Goal: Information Seeking & Learning: Learn about a topic

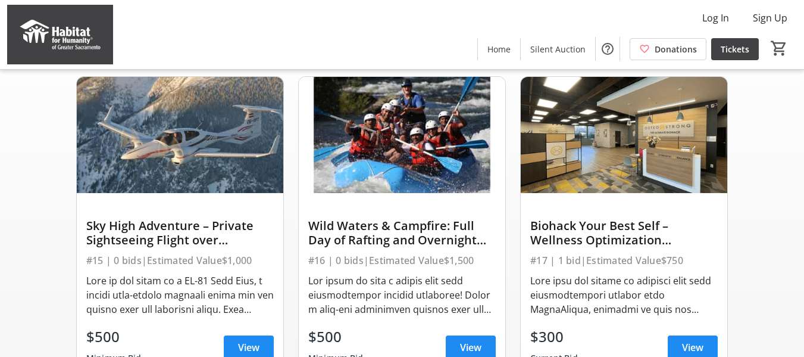
scroll to position [179, 0]
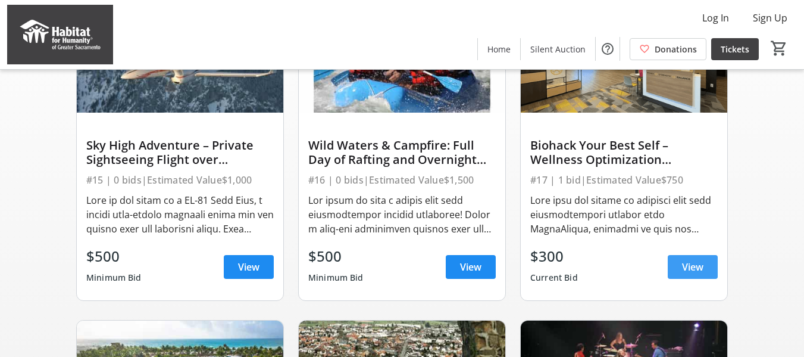
click at [689, 273] on span "View" at bounding box center [692, 267] width 21 height 14
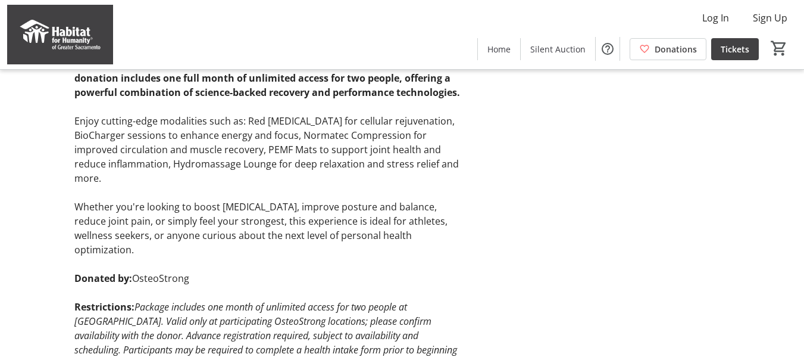
scroll to position [277, 0]
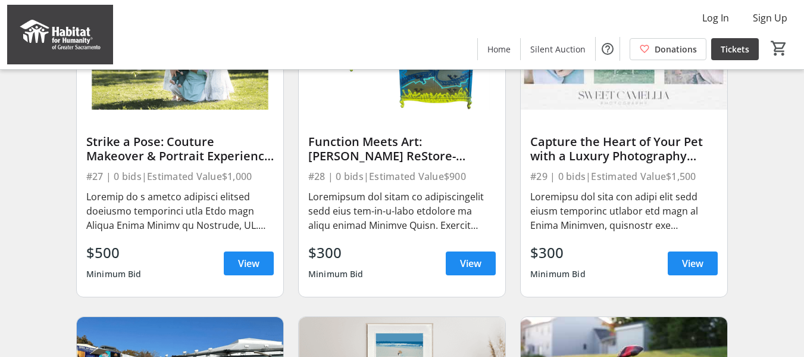
scroll to position [1488, 0]
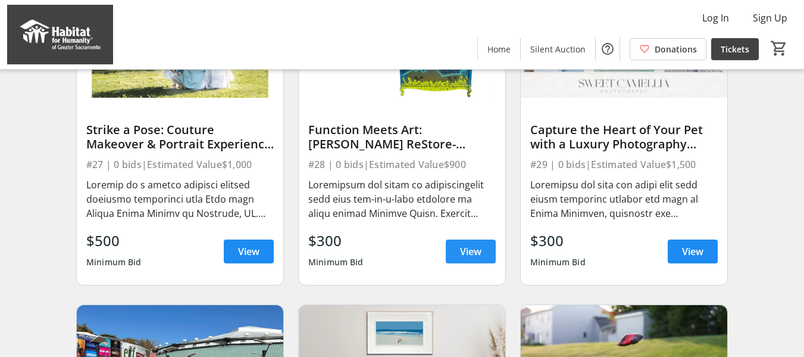
click at [469, 258] on span "View" at bounding box center [470, 251] width 21 height 14
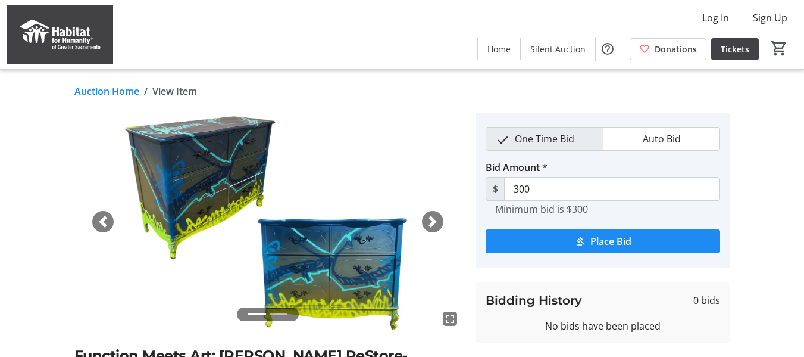
click at [431, 218] on span "button" at bounding box center [433, 222] width 12 height 12
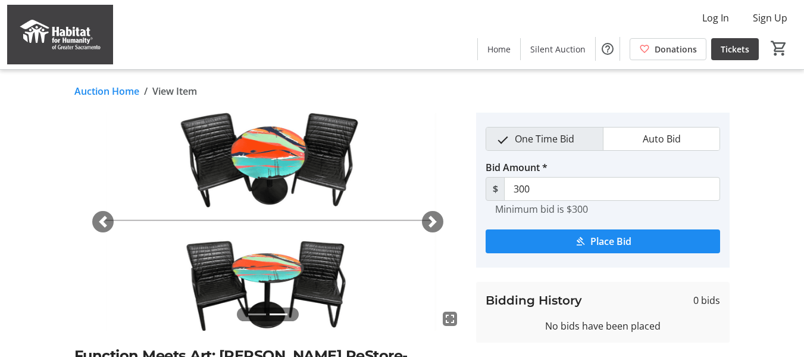
click at [431, 218] on span "button" at bounding box center [433, 222] width 12 height 12
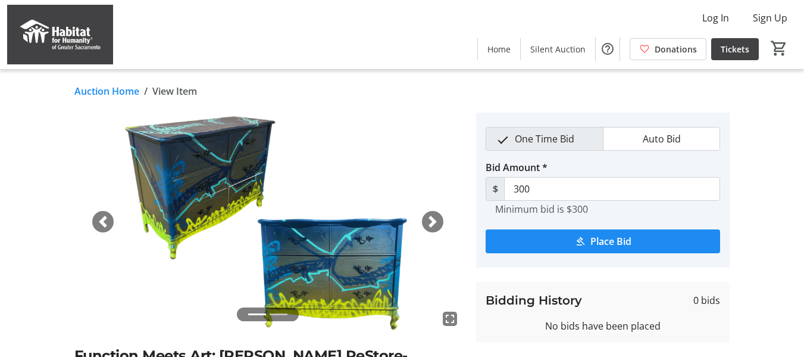
click at [431, 218] on span "button" at bounding box center [433, 222] width 12 height 12
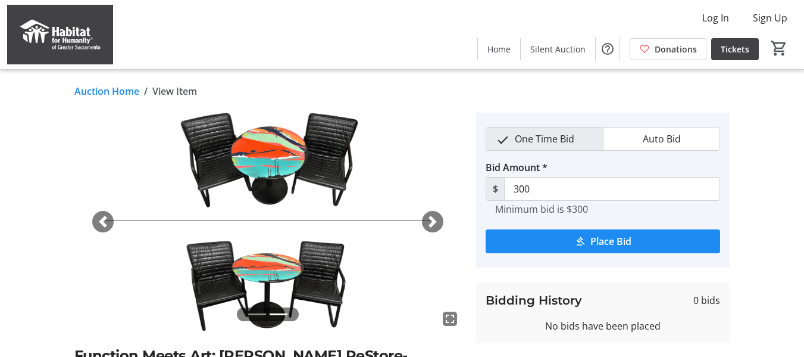
click at [431, 218] on span "button" at bounding box center [433, 222] width 12 height 12
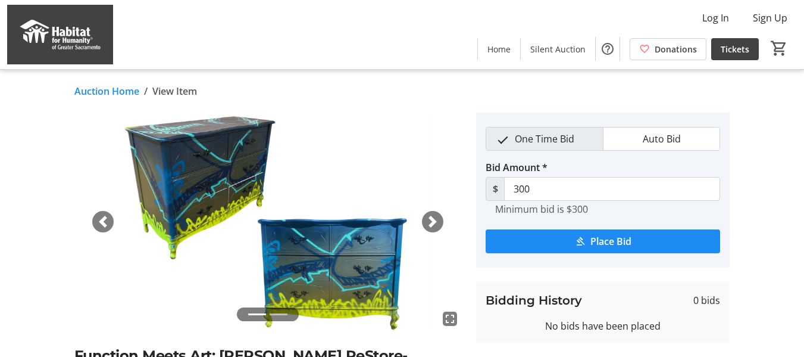
click at [90, 90] on link "Auction Home" at bounding box center [106, 91] width 65 height 14
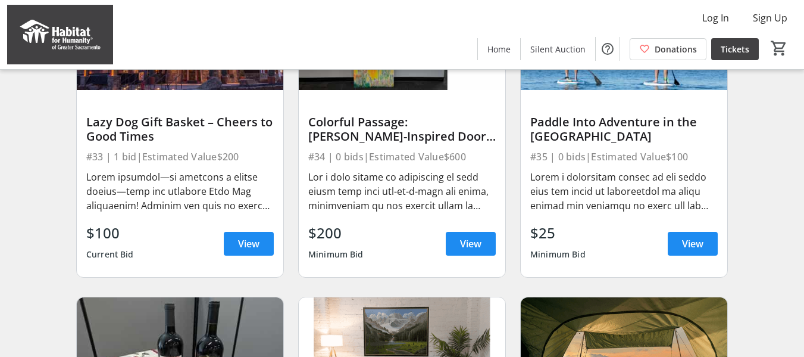
scroll to position [2084, 0]
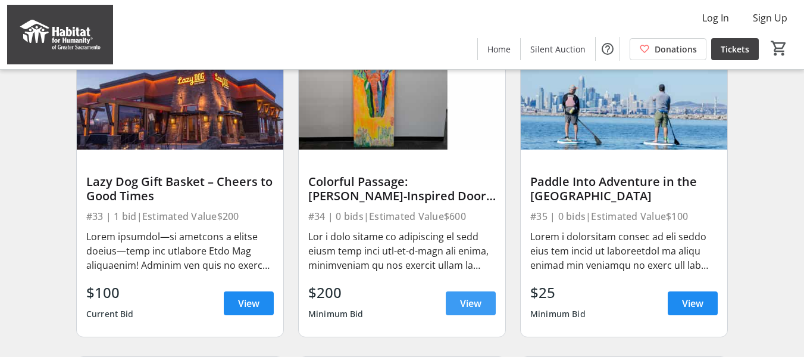
click at [472, 308] on span "View" at bounding box center [470, 303] width 21 height 14
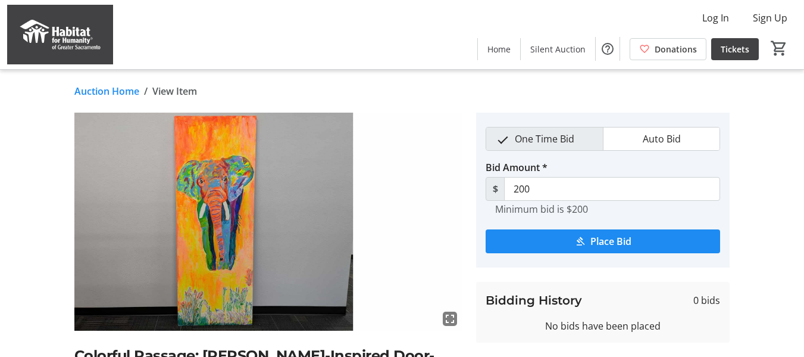
click at [90, 88] on link "Auction Home" at bounding box center [106, 91] width 65 height 14
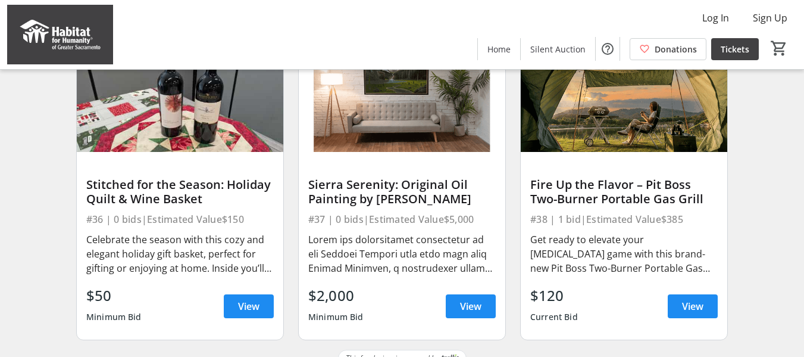
scroll to position [2433, 0]
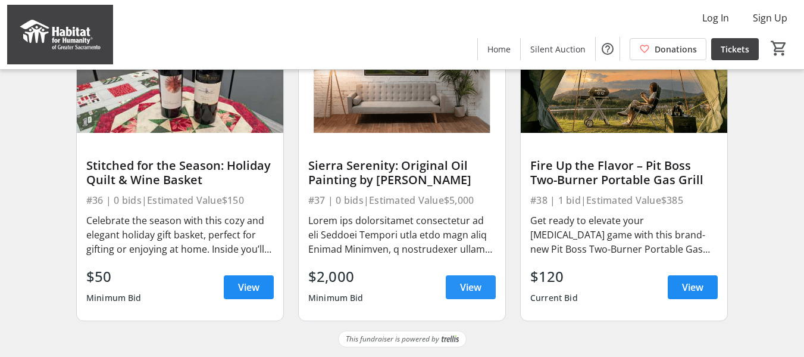
click at [469, 288] on span "View" at bounding box center [470, 287] width 21 height 14
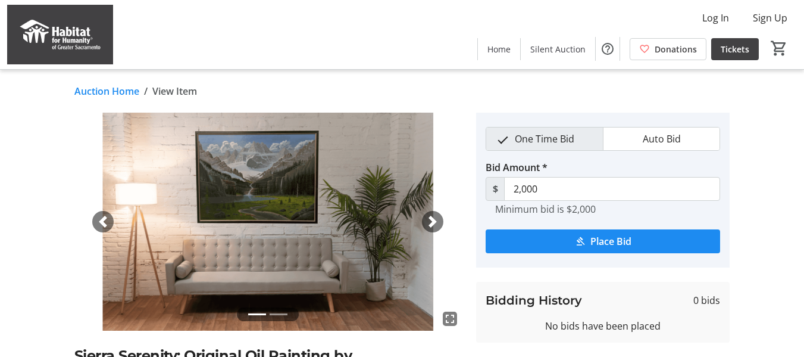
click at [431, 218] on span "button" at bounding box center [433, 222] width 12 height 12
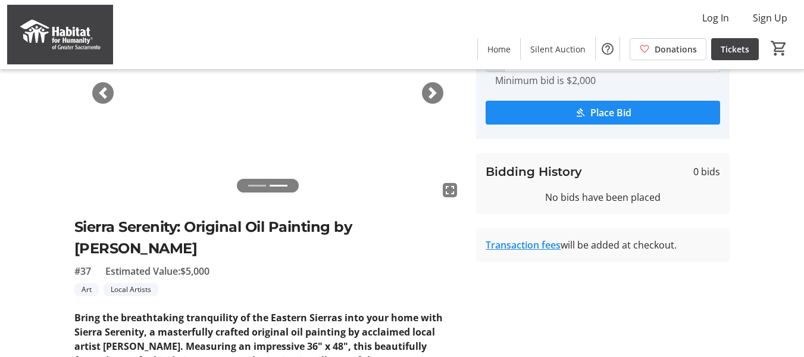
scroll to position [60, 0]
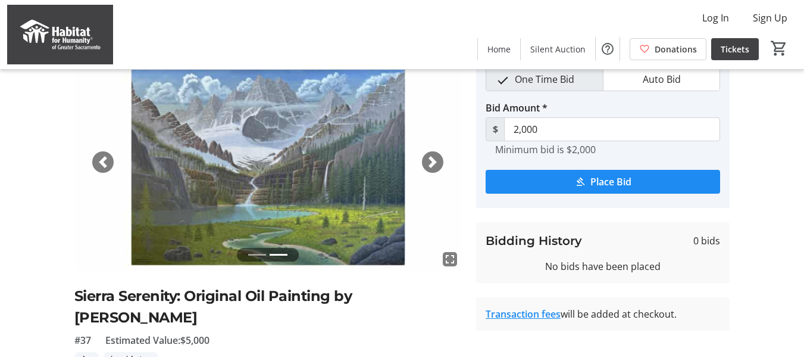
click at [429, 156] on span "button" at bounding box center [433, 162] width 12 height 12
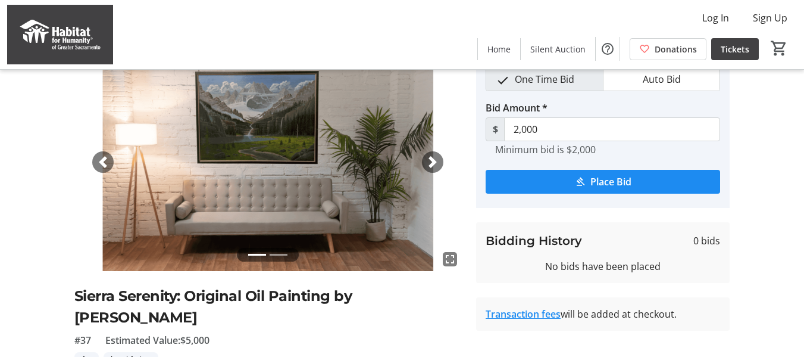
click at [429, 156] on span "button" at bounding box center [433, 162] width 12 height 12
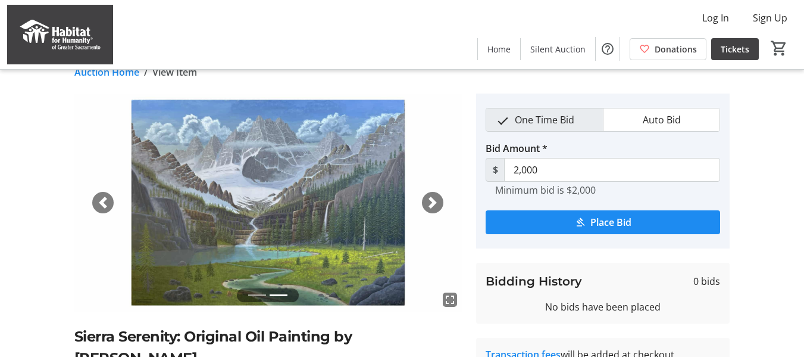
scroll to position [0, 0]
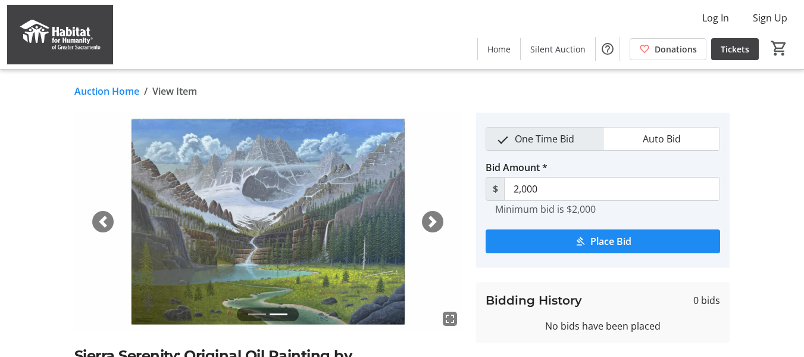
click at [112, 92] on link "Auction Home" at bounding box center [106, 91] width 65 height 14
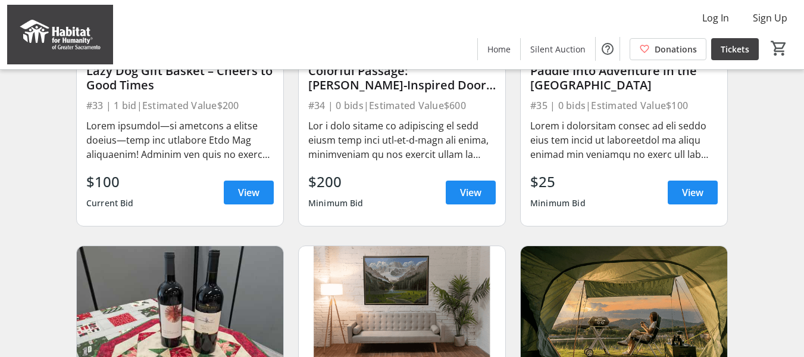
scroll to position [2135, 0]
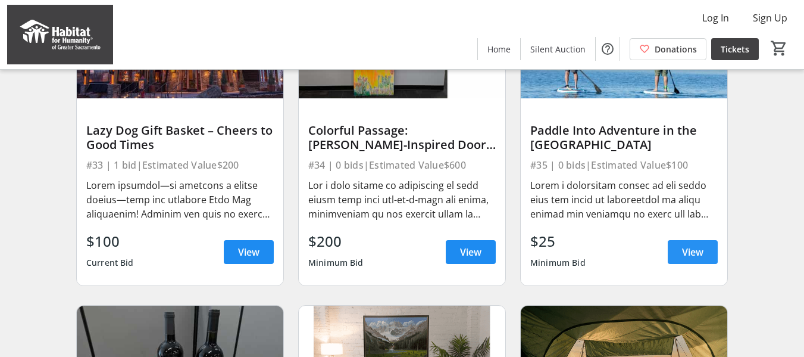
click at [693, 258] on span "View" at bounding box center [692, 252] width 21 height 14
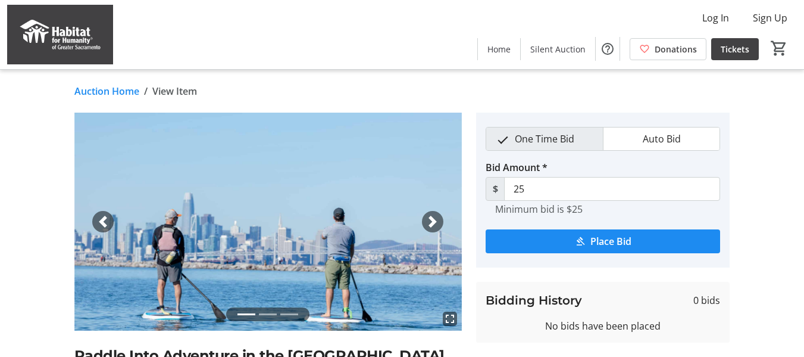
click at [110, 88] on link "Auction Home" at bounding box center [106, 91] width 65 height 14
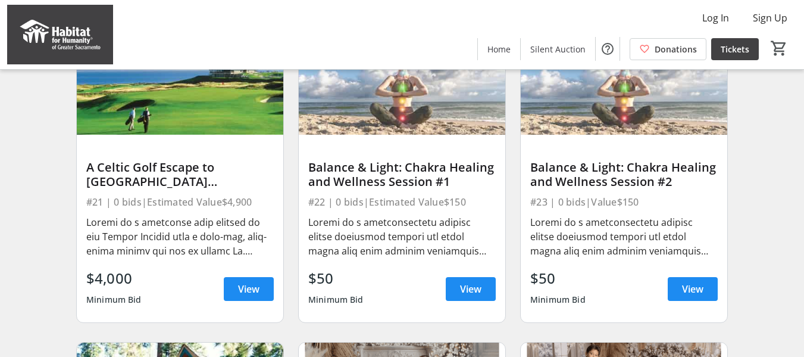
scroll to position [825, 0]
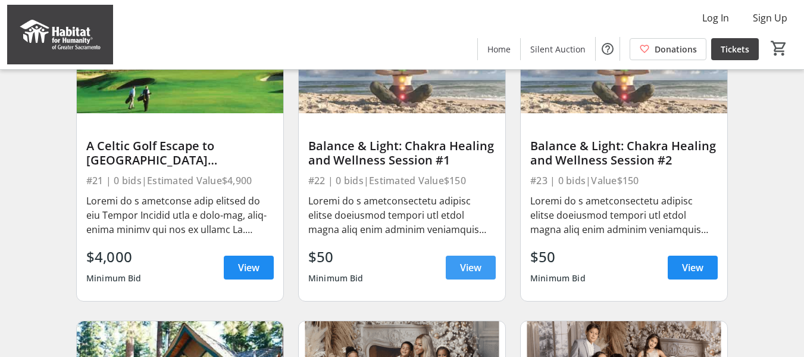
click at [469, 274] on span "View" at bounding box center [470, 267] width 21 height 14
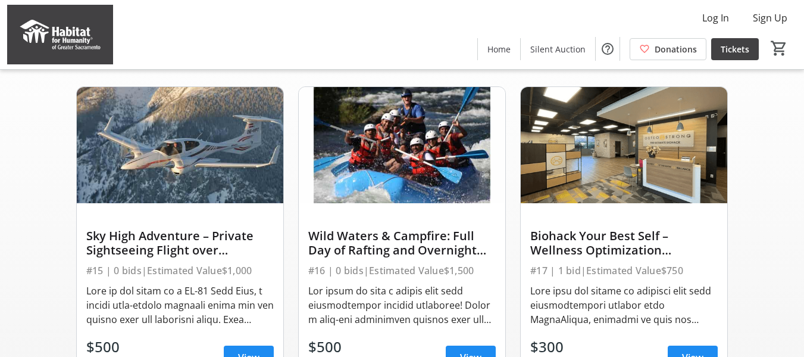
scroll to position [170, 0]
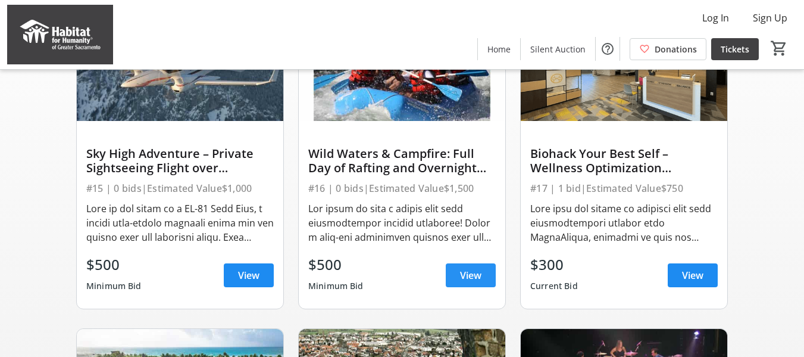
click at [471, 282] on span "View" at bounding box center [470, 275] width 21 height 14
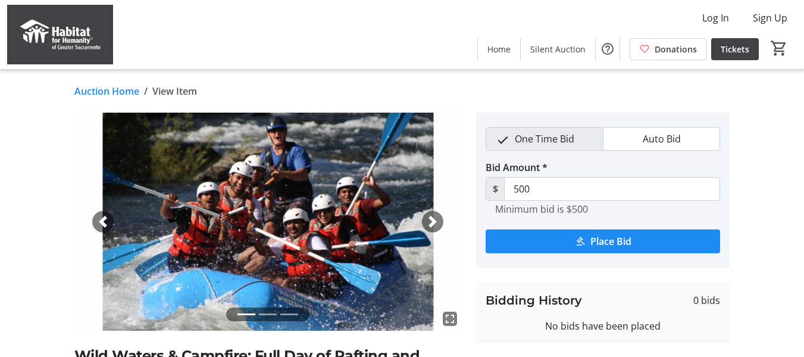
click at [116, 87] on link "Auction Home" at bounding box center [106, 91] width 65 height 14
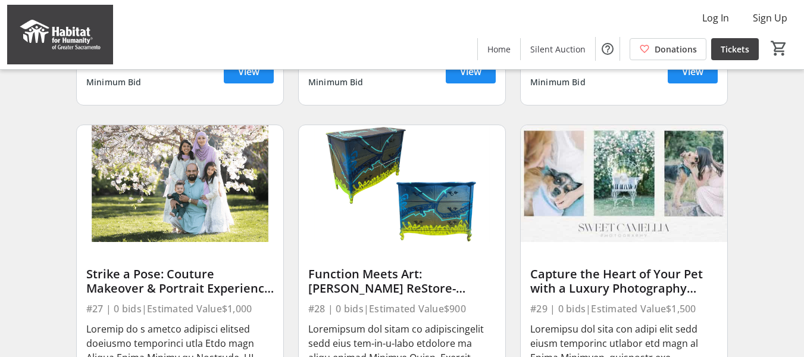
scroll to position [1420, 0]
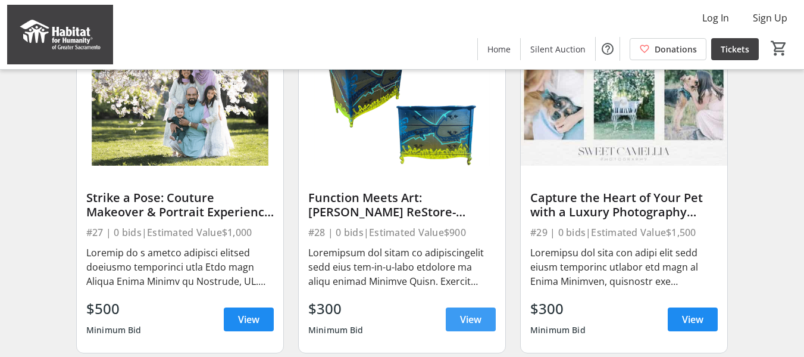
click at [473, 325] on span "View" at bounding box center [470, 319] width 21 height 14
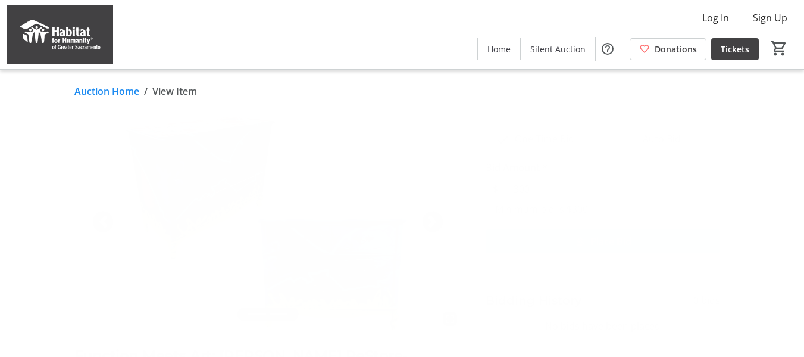
click at [436, 216] on span "button" at bounding box center [433, 222] width 12 height 12
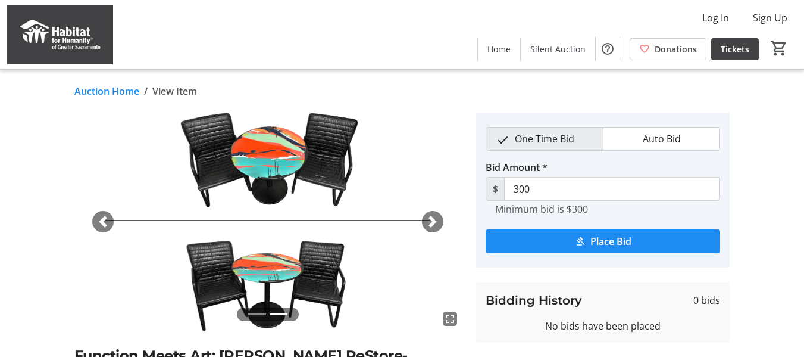
click at [436, 216] on span "button" at bounding box center [433, 222] width 12 height 12
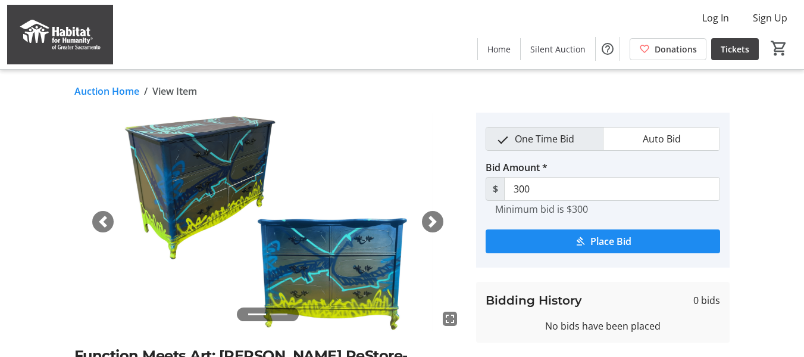
click at [436, 216] on span "button" at bounding box center [433, 222] width 12 height 12
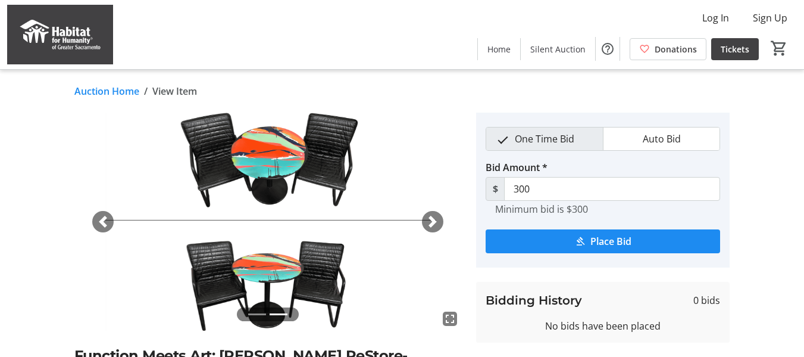
click at [436, 216] on span "button" at bounding box center [433, 222] width 12 height 12
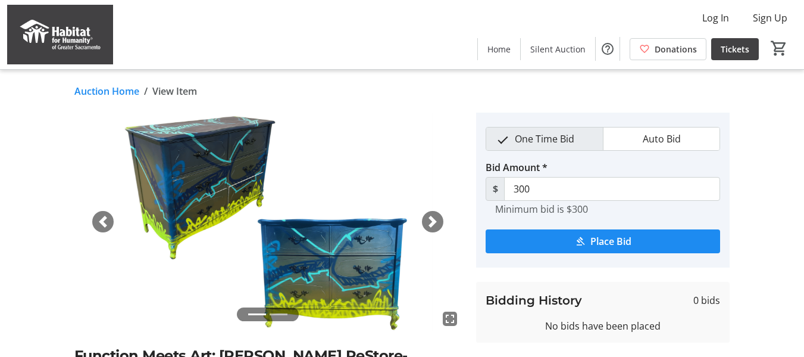
click at [436, 216] on span "button" at bounding box center [433, 222] width 12 height 12
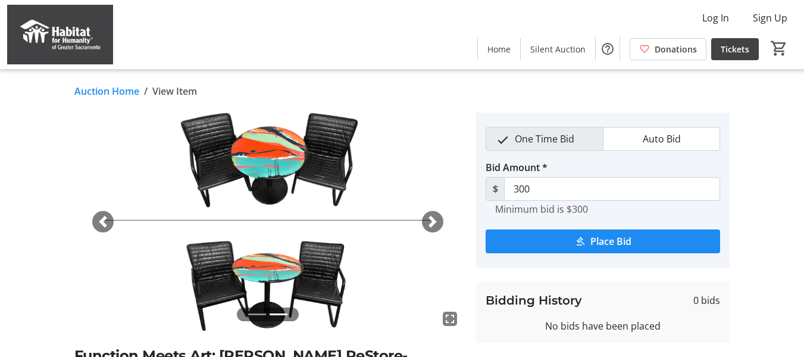
click at [436, 216] on span "button" at bounding box center [433, 222] width 12 height 12
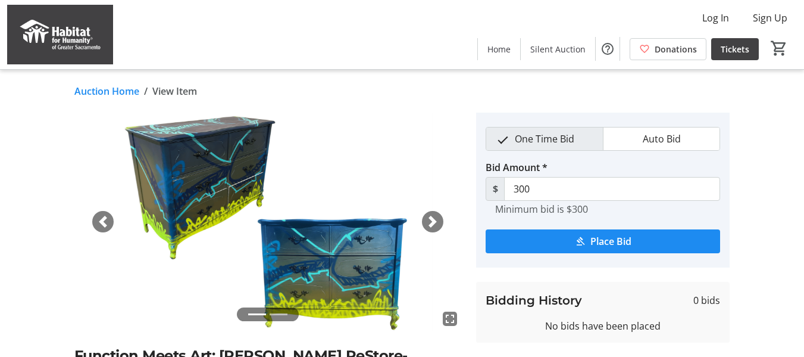
click at [436, 216] on span "button" at bounding box center [433, 222] width 12 height 12
